Goal: Task Accomplishment & Management: Manage account settings

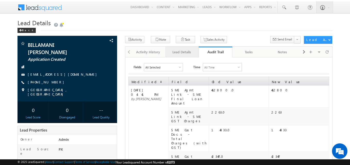
click at [185, 50] on div "Lead Details" at bounding box center [181, 52] width 25 height 6
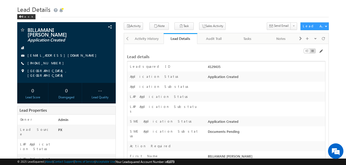
scroll to position [26, 0]
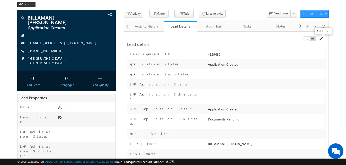
click at [321, 41] on span at bounding box center [321, 39] width 4 height 4
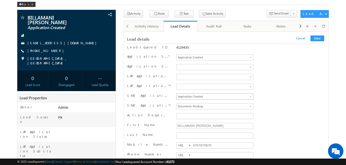
scroll to position [0, 0]
click at [218, 95] on span "Application Created" at bounding box center [214, 96] width 75 height 5
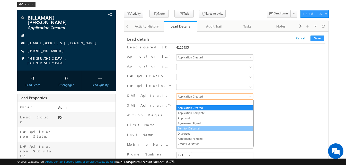
click at [210, 127] on link "Sent for Disbursal" at bounding box center [215, 128] width 77 height 5
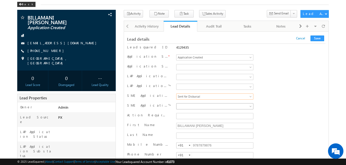
click at [206, 105] on span at bounding box center [214, 106] width 75 height 5
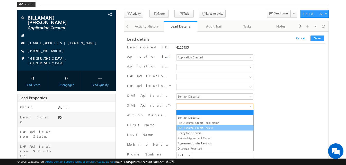
click at [210, 128] on link "Pre Disbursal Credit Review" at bounding box center [215, 128] width 77 height 5
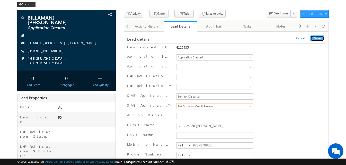
click at [315, 39] on button "Save" at bounding box center [318, 39] width 14 height 6
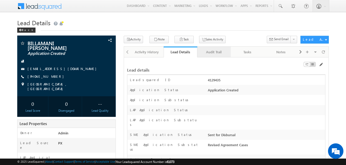
click at [213, 53] on div "Audit Trail" at bounding box center [214, 52] width 25 height 6
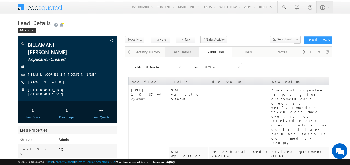
click at [187, 50] on div "Lead Details" at bounding box center [181, 52] width 25 height 6
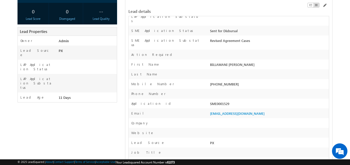
scroll to position [103, 0]
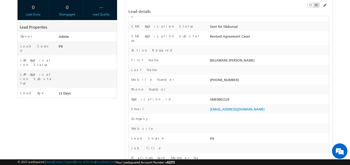
click at [231, 143] on div "Job Title" at bounding box center [229, 148] width 200 height 10
click at [227, 133] on div "Lead Source PX" at bounding box center [229, 138] width 200 height 10
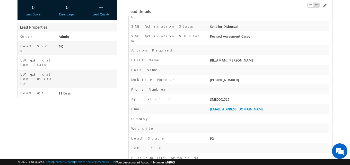
click at [227, 133] on div "Lead Source PX" at bounding box center [229, 138] width 200 height 10
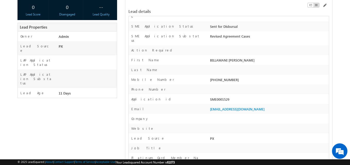
click at [184, 104] on div "Email swati.premsudha@gmail.com" at bounding box center [229, 109] width 200 height 10
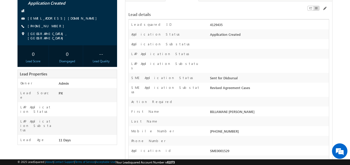
scroll to position [0, 0]
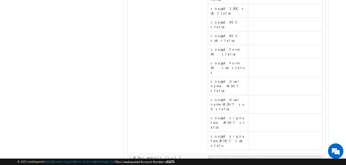
scroll to position [5276, 0]
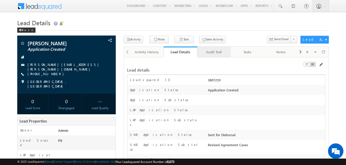
click at [210, 52] on div "Audit Trail" at bounding box center [214, 52] width 25 height 6
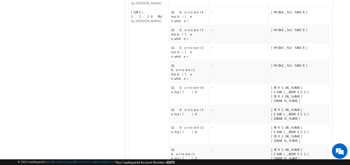
scroll to position [129, 0]
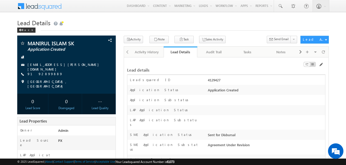
click at [218, 82] on div "4129427" at bounding box center [266, 81] width 119 height 7
copy div "4129427"
